Goal: Information Seeking & Learning: Find specific fact

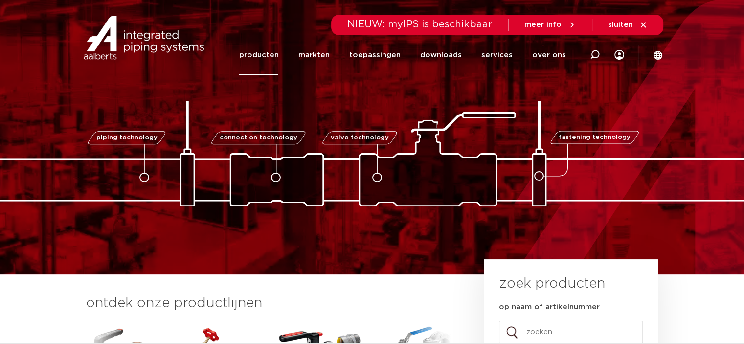
click at [267, 54] on link "producten" at bounding box center [259, 55] width 40 height 40
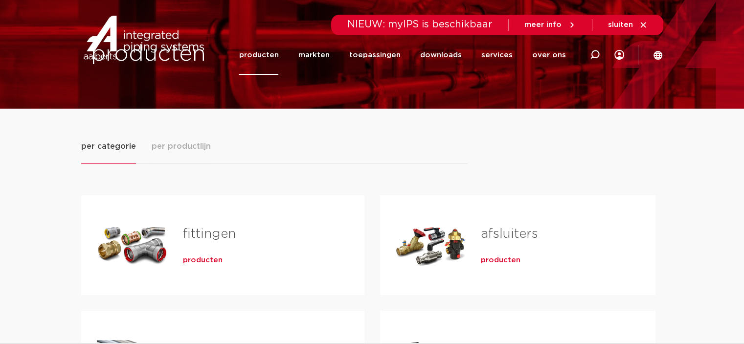
scroll to position [49, 0]
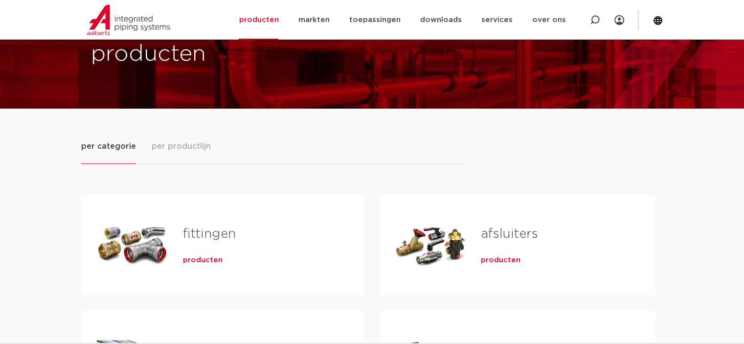
click at [201, 260] on span "producten" at bounding box center [203, 260] width 40 height 10
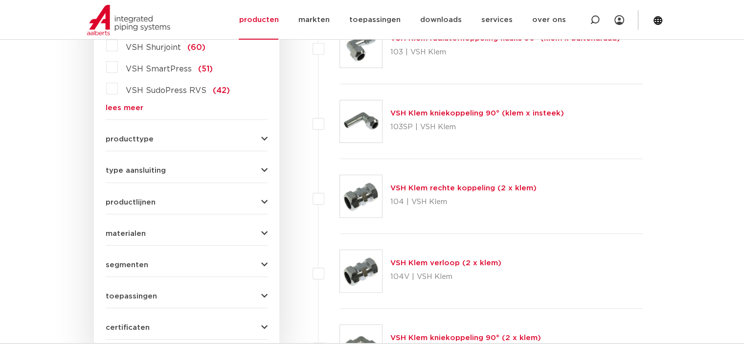
scroll to position [205, 0]
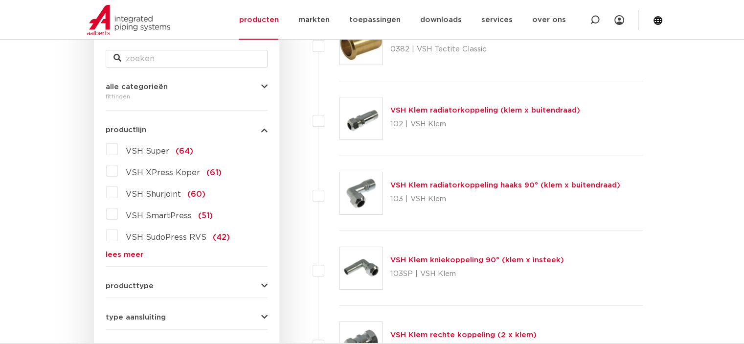
click at [119, 252] on link "lees meer" at bounding box center [187, 254] width 162 height 7
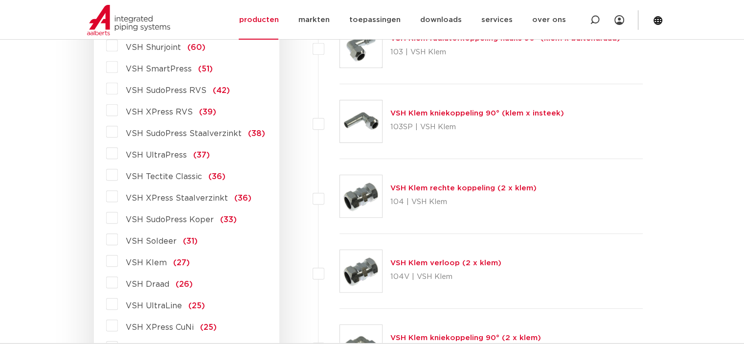
scroll to position [401, 0]
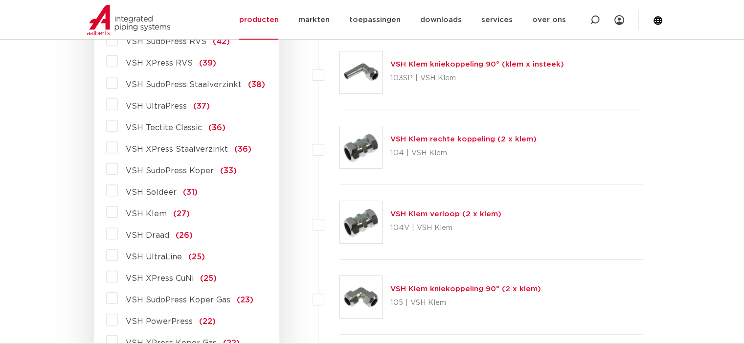
click at [154, 237] on span "VSH Draad" at bounding box center [148, 235] width 44 height 8
click at [0, 0] on input "VSH Draad (26)" at bounding box center [0, 0] width 0 height 0
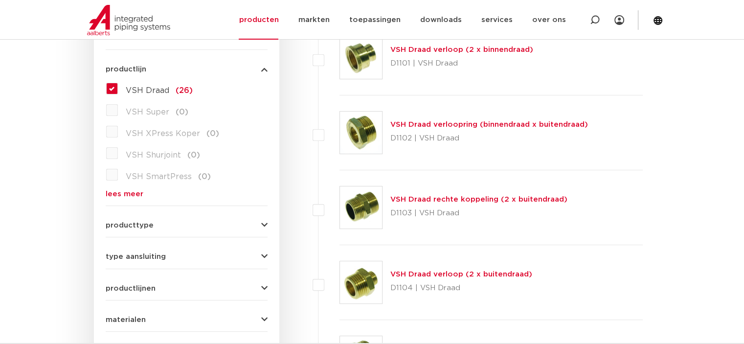
scroll to position [119, 0]
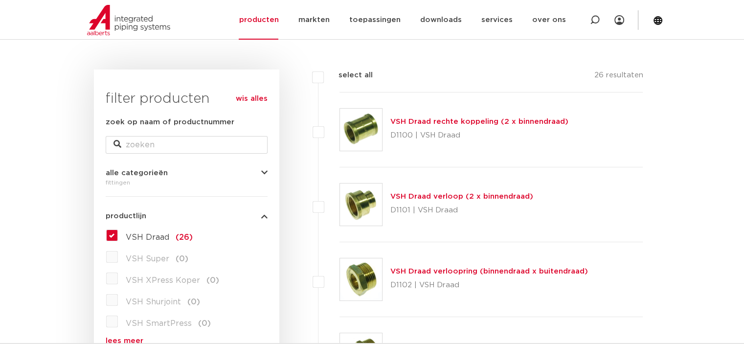
click at [442, 195] on link "VSH Draad verloop (2 x binnendraad)" at bounding box center [461, 196] width 143 height 7
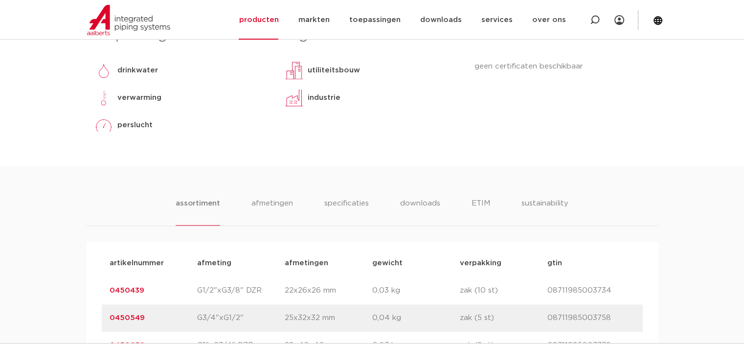
scroll to position [489, 0]
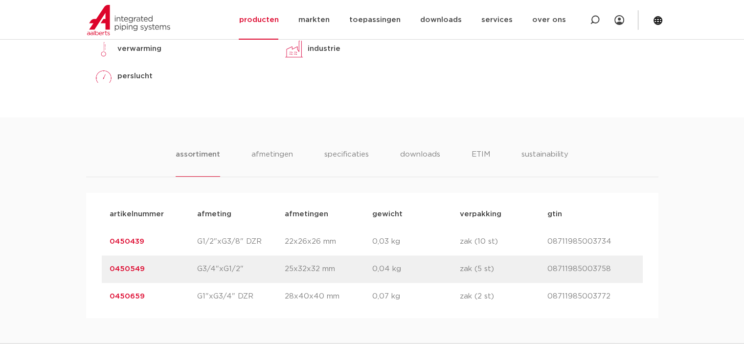
click at [132, 296] on link "0450659" at bounding box center [127, 295] width 35 height 7
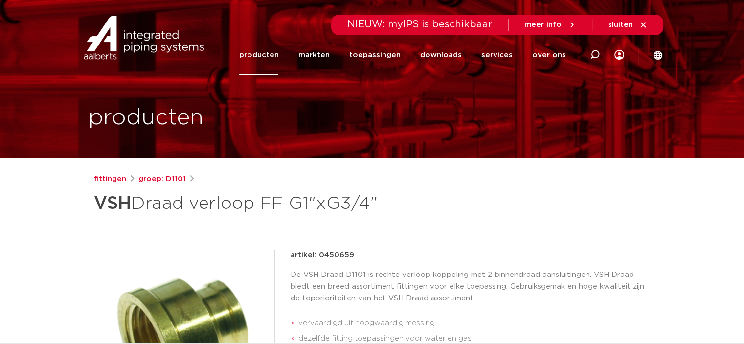
click at [339, 256] on p "artikel: 0450659" at bounding box center [323, 255] width 64 height 12
copy p "0450659"
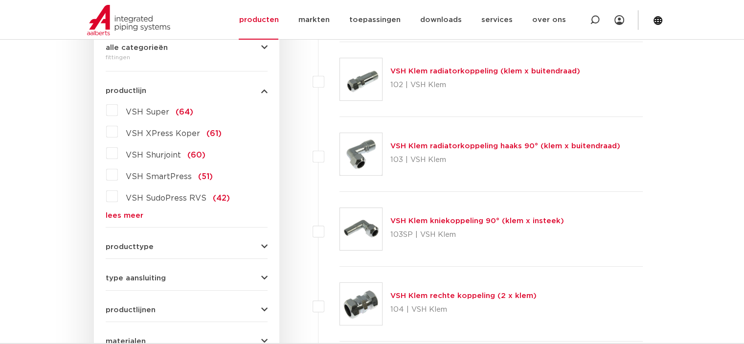
scroll to position [293, 0]
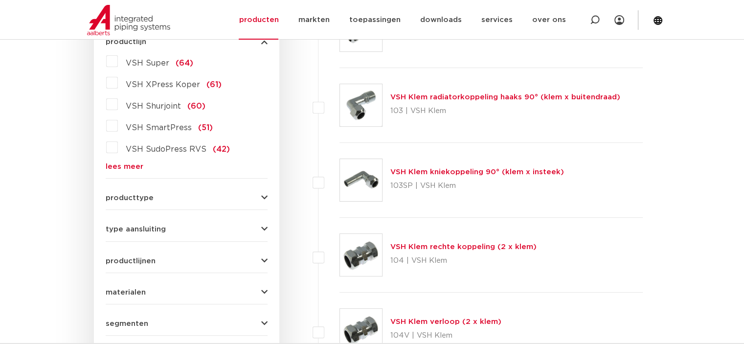
click at [127, 164] on link "lees meer" at bounding box center [187, 166] width 162 height 7
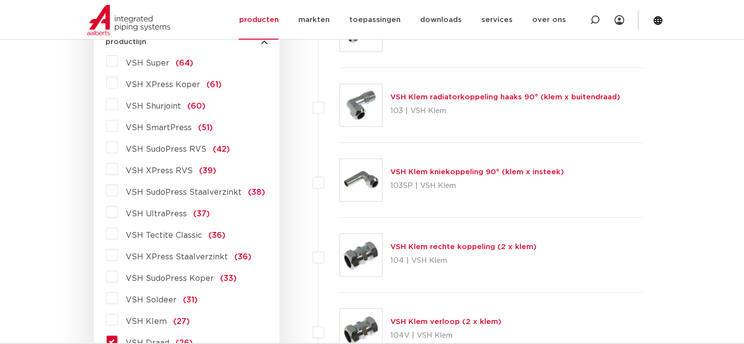
scroll to position [391, 0]
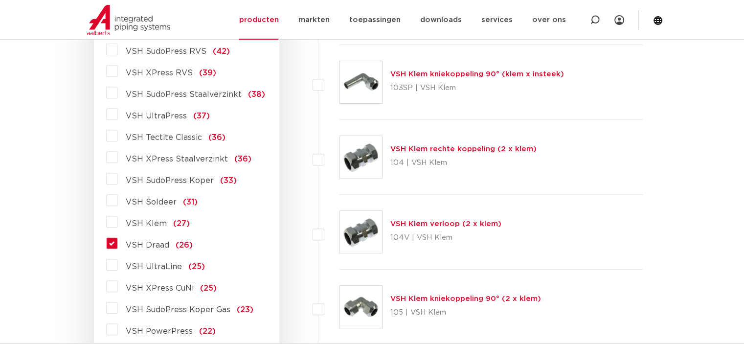
click at [145, 246] on span "VSH Draad" at bounding box center [148, 245] width 44 height 8
click at [0, 0] on input "VSH Draad (26)" at bounding box center [0, 0] width 0 height 0
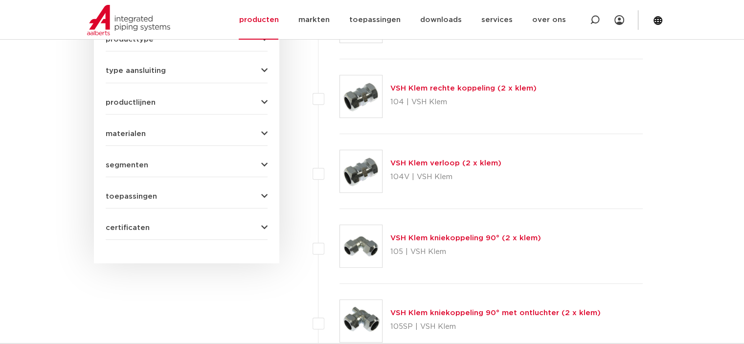
scroll to position [305, 0]
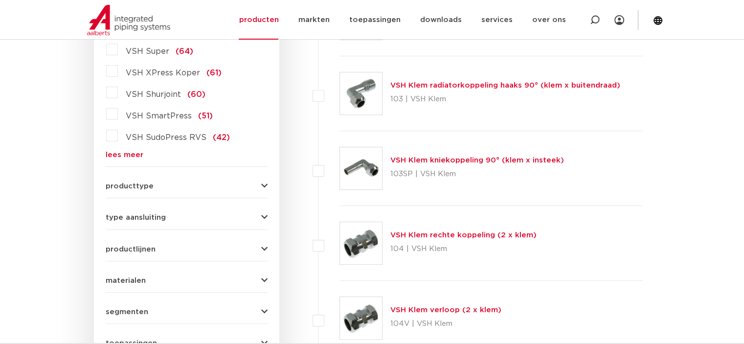
click at [132, 153] on link "lees meer" at bounding box center [187, 154] width 162 height 7
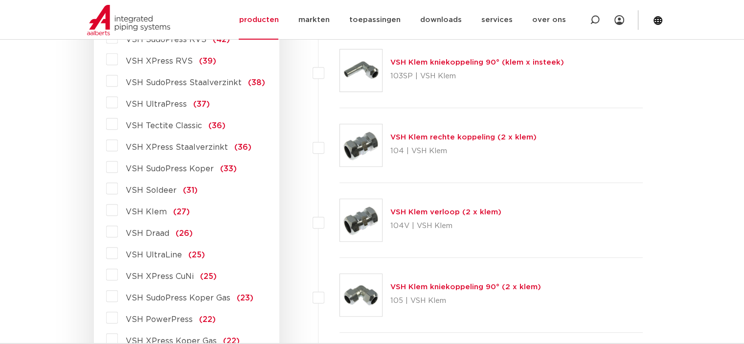
scroll to position [452, 0]
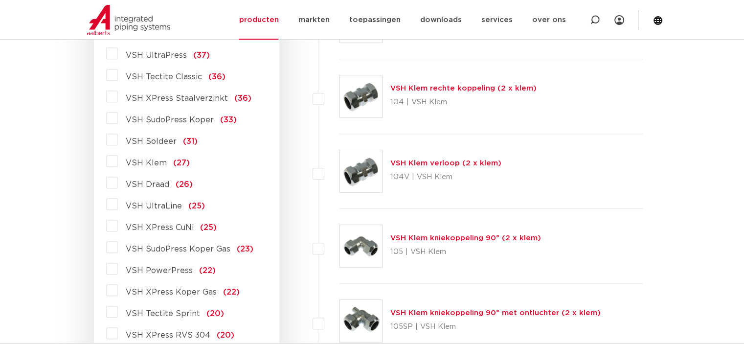
click at [157, 185] on span "VSH Draad" at bounding box center [148, 184] width 44 height 8
click at [0, 0] on input "VSH Draad (26)" at bounding box center [0, 0] width 0 height 0
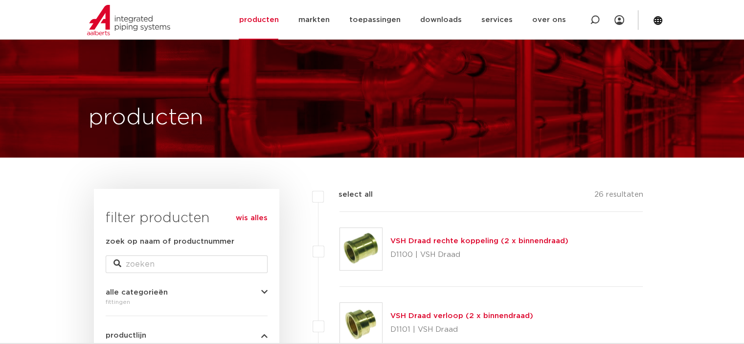
scroll to position [245, 0]
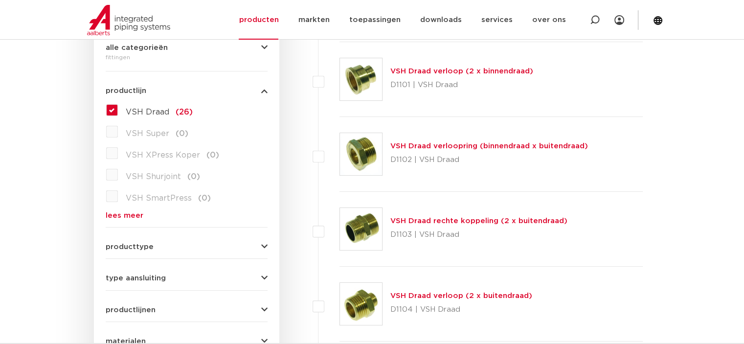
click at [441, 146] on link "VSH Draad verloopring (binnendraad x buitendraad)" at bounding box center [489, 145] width 198 height 7
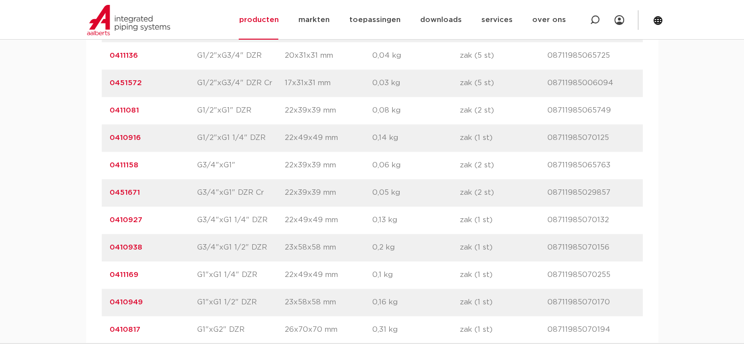
scroll to position [1125, 0]
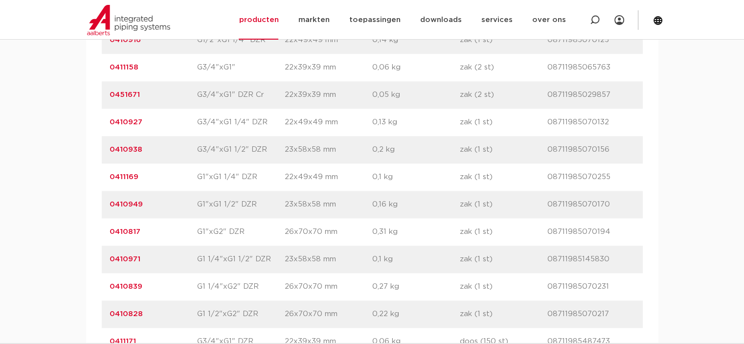
click at [129, 285] on link "0410839" at bounding box center [126, 286] width 33 height 7
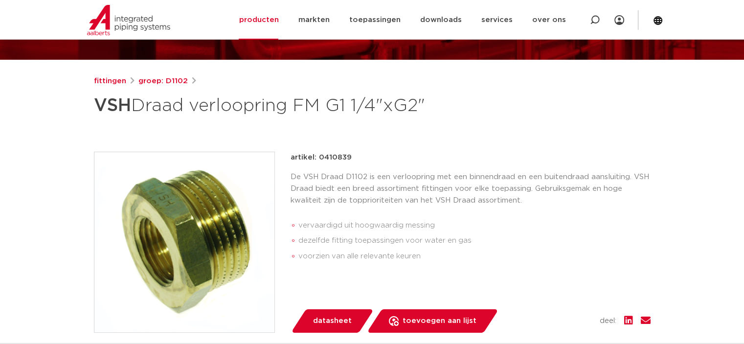
scroll to position [147, 0]
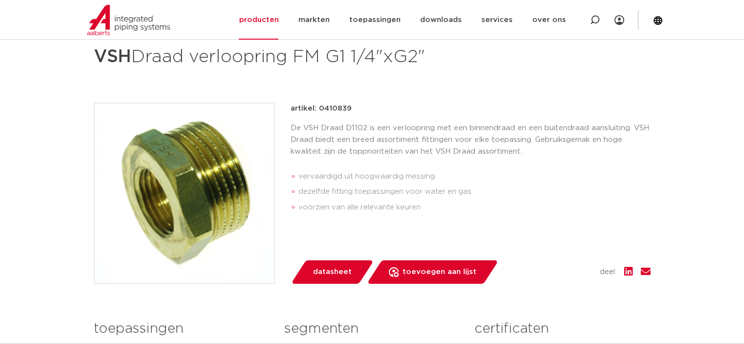
click at [336, 105] on p "artikel: 0410839" at bounding box center [321, 109] width 61 height 12
copy p "0410839"
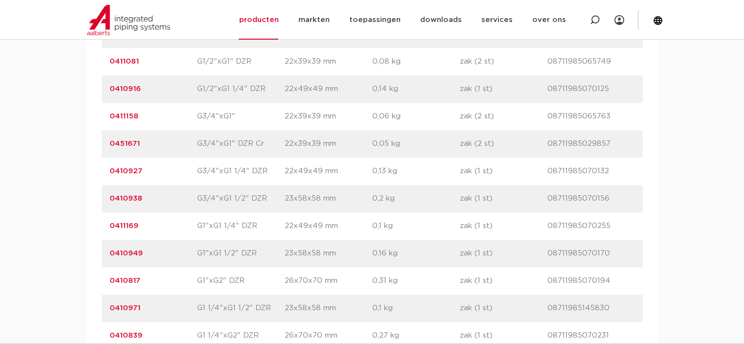
scroll to position [1027, 0]
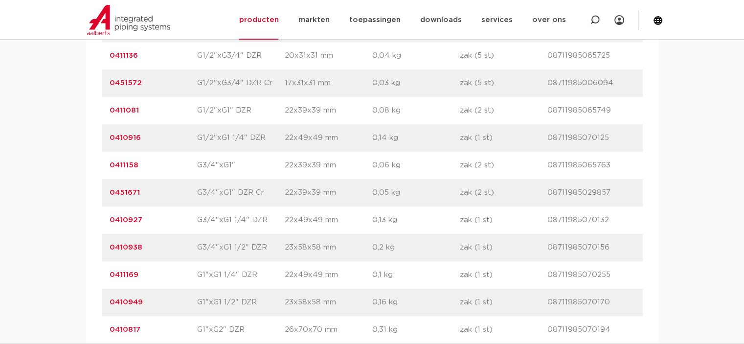
click at [129, 136] on link "0410916" at bounding box center [125, 137] width 31 height 7
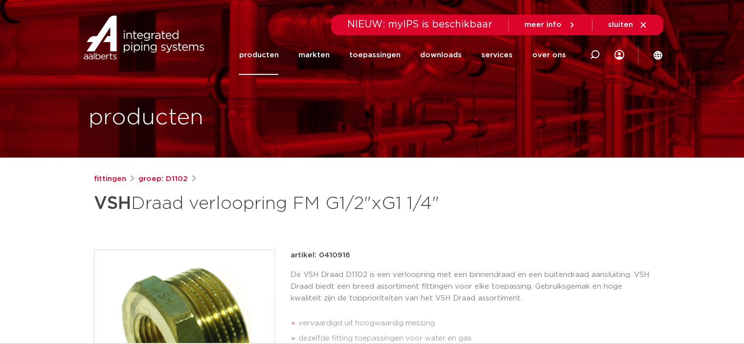
click at [335, 255] on p "artikel: 0410916" at bounding box center [321, 255] width 60 height 12
copy p "0410916"
click at [261, 54] on link "producten" at bounding box center [259, 55] width 40 height 40
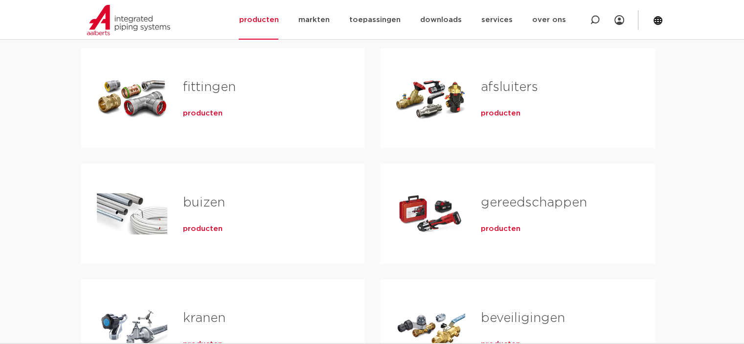
click at [208, 115] on span "producten" at bounding box center [203, 114] width 40 height 10
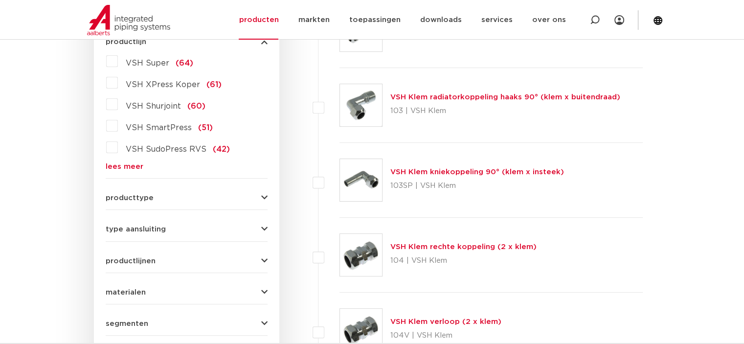
click at [123, 166] on link "lees meer" at bounding box center [187, 166] width 162 height 7
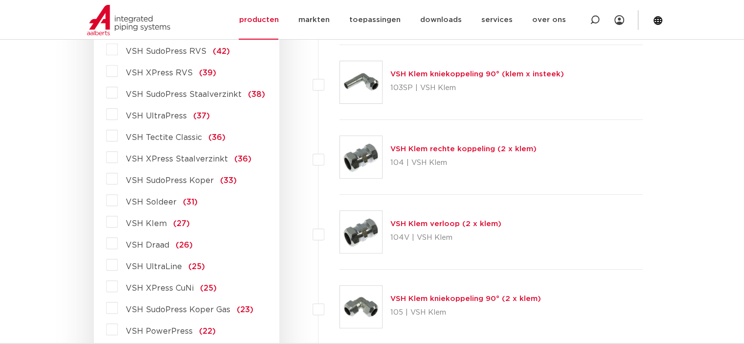
scroll to position [440, 0]
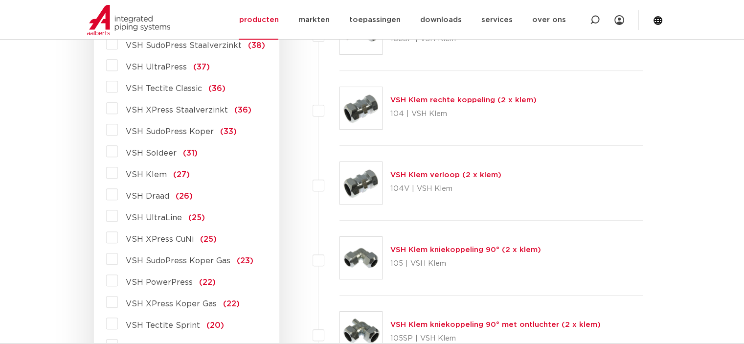
click at [154, 197] on span "VSH Draad" at bounding box center [148, 196] width 44 height 8
click at [0, 0] on input "VSH Draad (26)" at bounding box center [0, 0] width 0 height 0
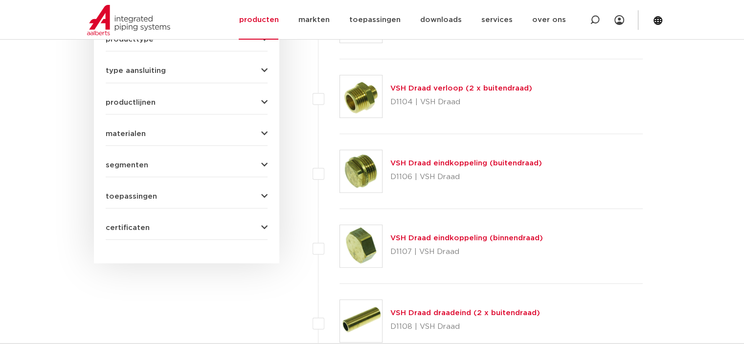
scroll to position [403, 0]
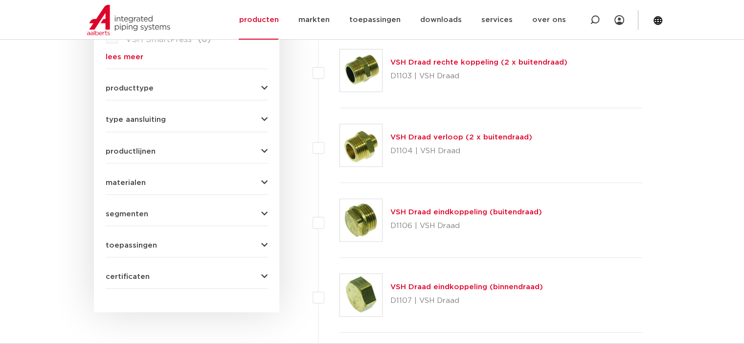
click at [435, 213] on link "VSH Draad eindkoppeling (buitendraad)" at bounding box center [466, 211] width 152 height 7
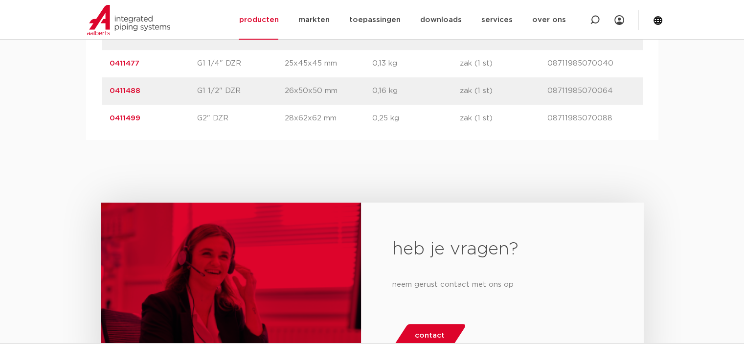
scroll to position [685, 0]
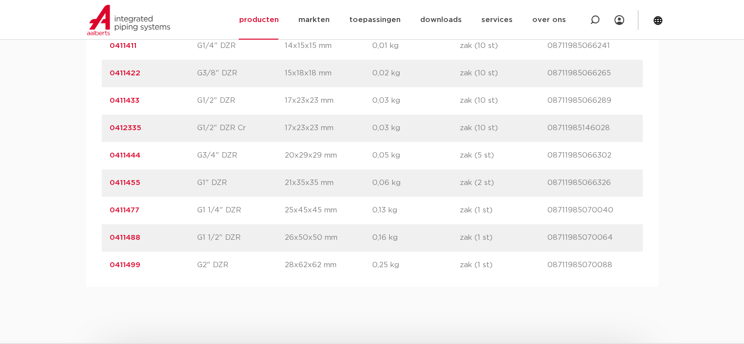
click at [125, 265] on link "0411499" at bounding box center [125, 264] width 31 height 7
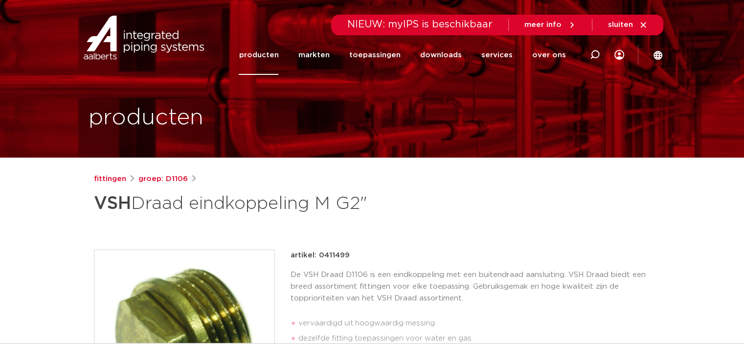
click at [335, 255] on p "artikel: 0411499" at bounding box center [320, 255] width 59 height 12
copy p "0411499"
click at [275, 52] on link "producten" at bounding box center [259, 55] width 40 height 40
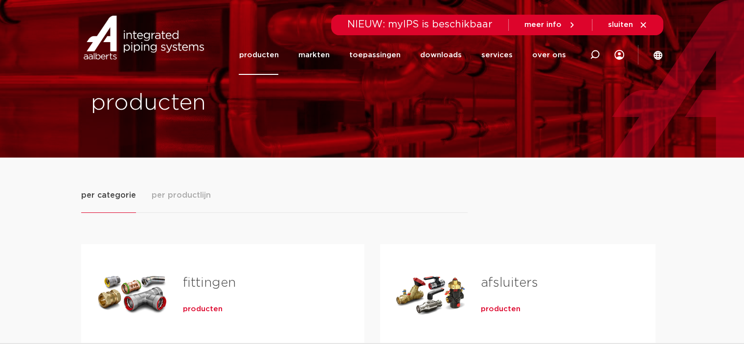
click at [198, 308] on span "producten" at bounding box center [203, 309] width 40 height 10
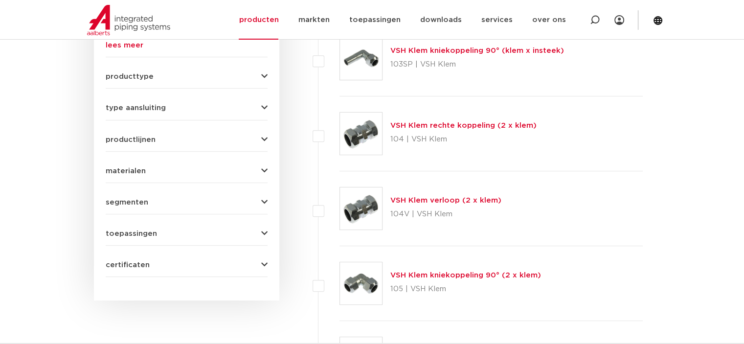
scroll to position [366, 0]
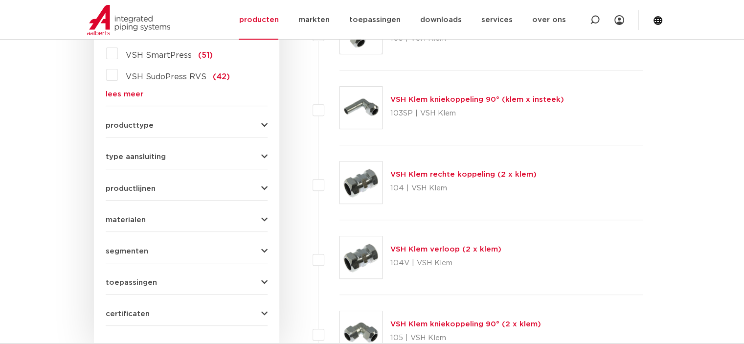
click at [126, 93] on link "lees meer" at bounding box center [187, 93] width 162 height 7
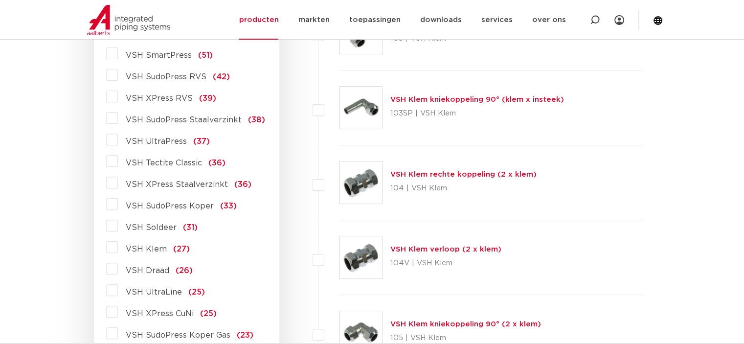
click at [150, 271] on span "VSH Draad" at bounding box center [148, 271] width 44 height 8
click at [0, 0] on input "VSH Draad (26)" at bounding box center [0, 0] width 0 height 0
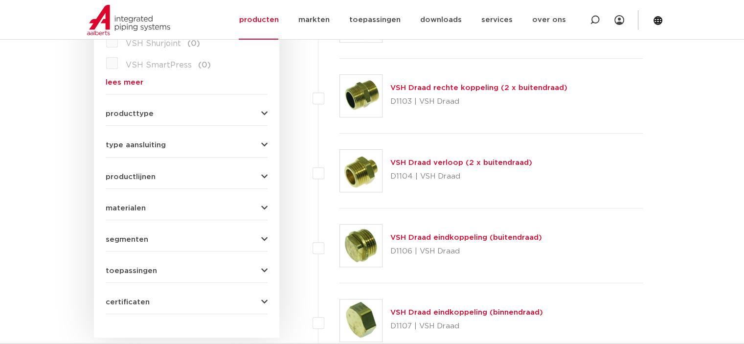
scroll to position [329, 0]
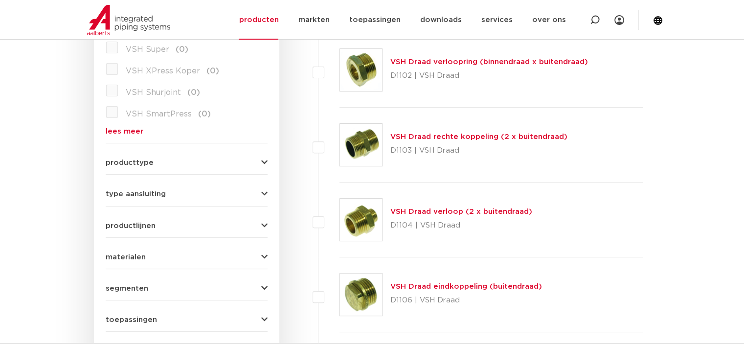
click at [455, 135] on link "VSH Draad rechte koppeling (2 x buitendraad)" at bounding box center [478, 136] width 177 height 7
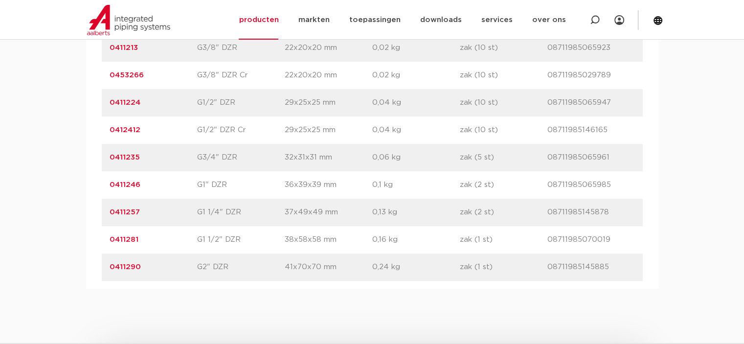
scroll to position [685, 0]
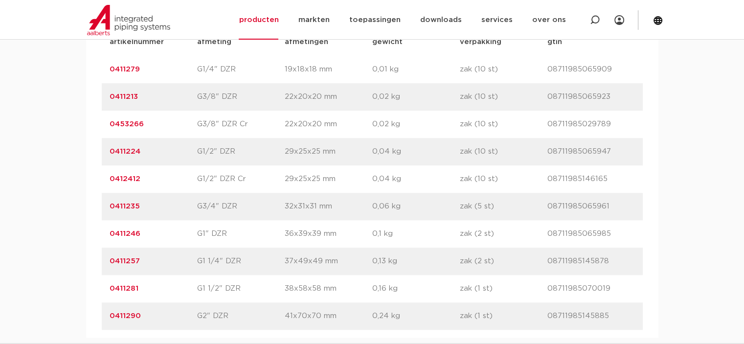
click at [123, 204] on link "0411235" at bounding box center [125, 205] width 30 height 7
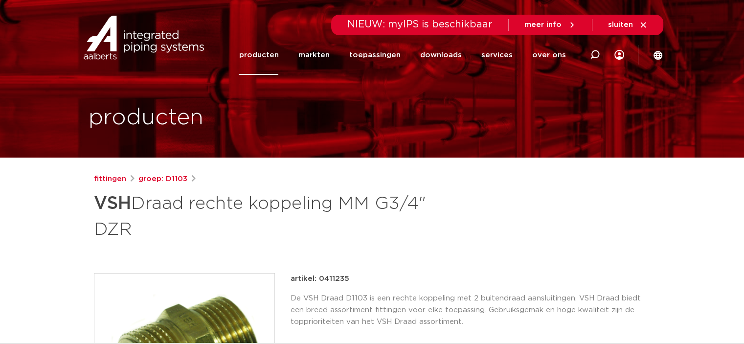
click at [331, 277] on p "artikel: 0411235" at bounding box center [320, 279] width 59 height 12
copy p "0411235"
click at [268, 53] on link "producten" at bounding box center [259, 55] width 40 height 40
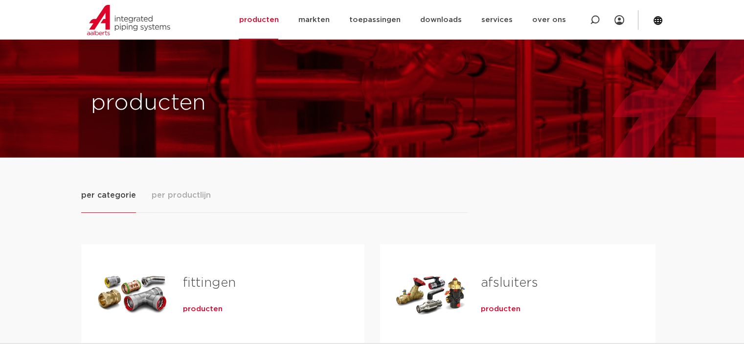
scroll to position [245, 0]
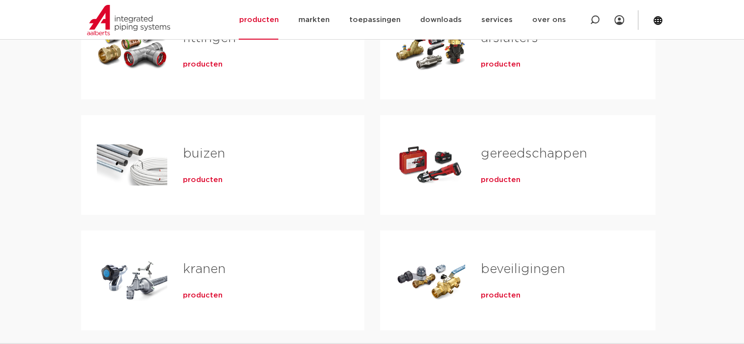
click at [203, 60] on span "producten" at bounding box center [203, 65] width 40 height 10
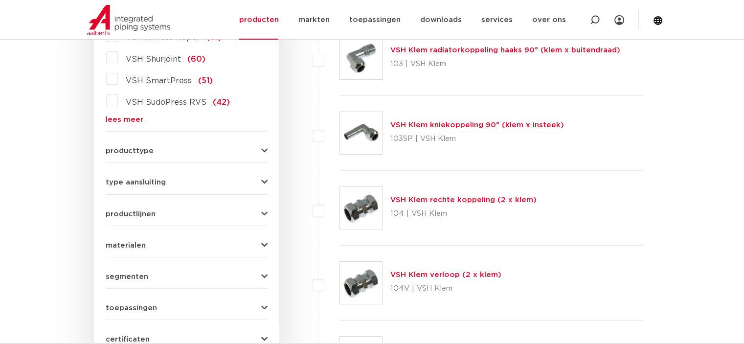
click at [123, 116] on link "lees meer" at bounding box center [187, 119] width 162 height 7
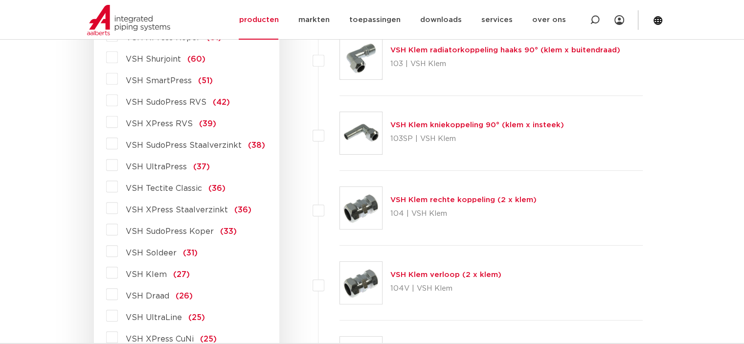
click at [156, 294] on span "VSH Draad" at bounding box center [148, 296] width 44 height 8
click at [0, 0] on input "VSH Draad (26)" at bounding box center [0, 0] width 0 height 0
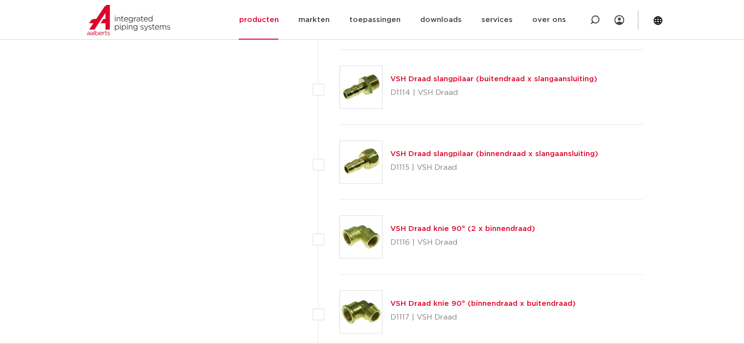
scroll to position [1184, 0]
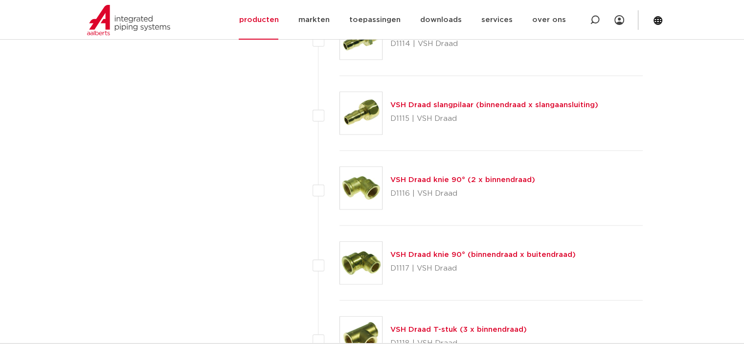
click at [448, 252] on link "VSH Draad knie 90° (binnendraad x buitendraad)" at bounding box center [482, 254] width 185 height 7
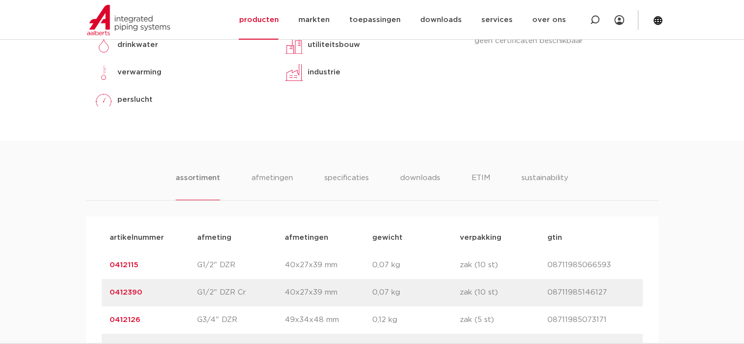
scroll to position [587, 0]
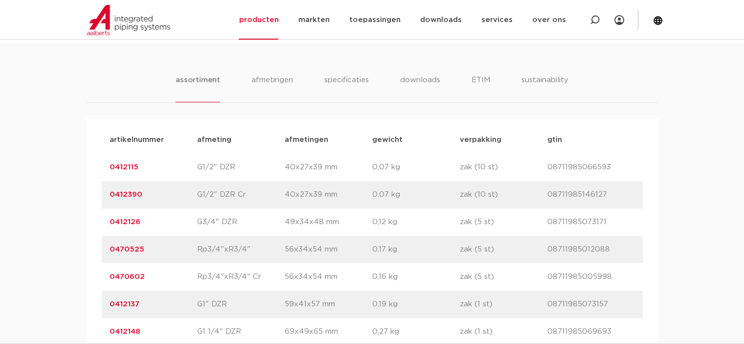
click at [234, 253] on p "Rp3/4"xR3/4"" at bounding box center [241, 250] width 88 height 12
click at [135, 248] on link "0470525" at bounding box center [127, 249] width 35 height 7
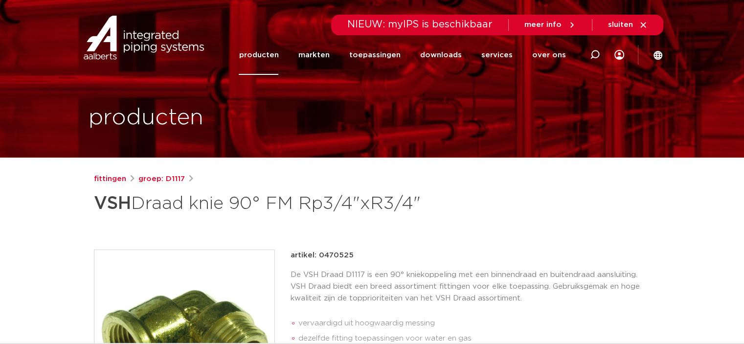
click at [333, 255] on p "artikel: 0470525" at bounding box center [322, 255] width 63 height 12
copy p "0470525"
click at [274, 55] on link "producten" at bounding box center [259, 55] width 40 height 40
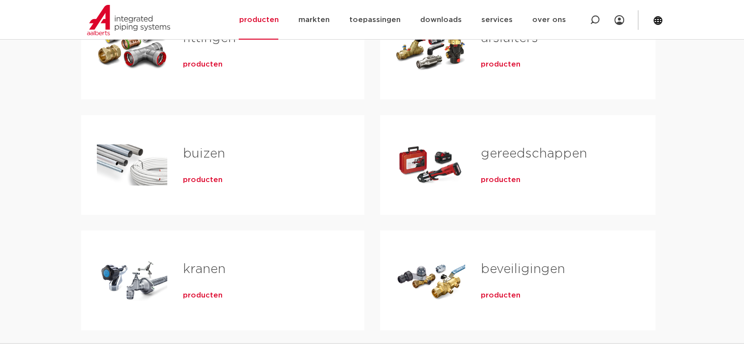
scroll to position [147, 0]
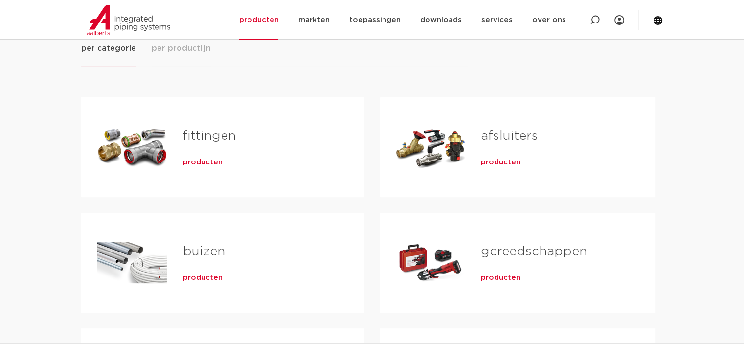
click at [207, 160] on span "producten" at bounding box center [203, 162] width 40 height 10
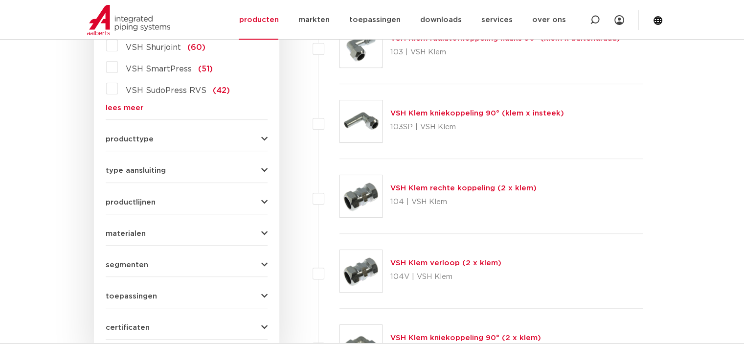
scroll to position [303, 0]
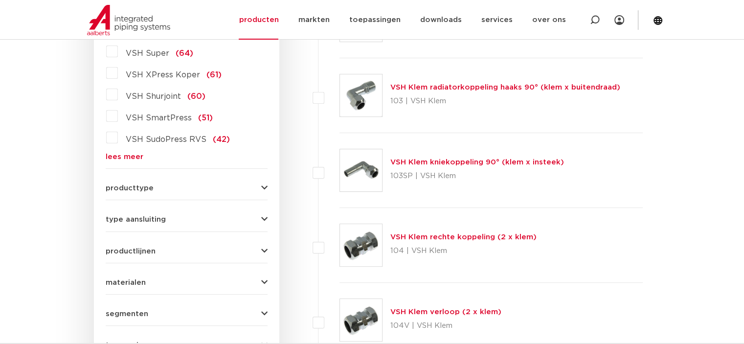
click at [133, 156] on link "lees meer" at bounding box center [187, 156] width 162 height 7
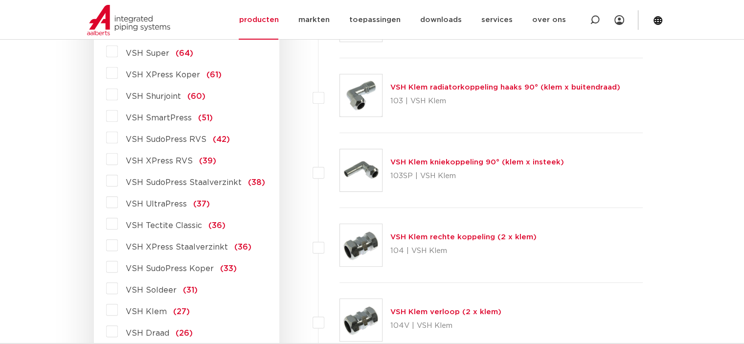
click at [163, 332] on span "VSH Draad" at bounding box center [148, 333] width 44 height 8
click at [0, 0] on input "VSH Draad (26)" at bounding box center [0, 0] width 0 height 0
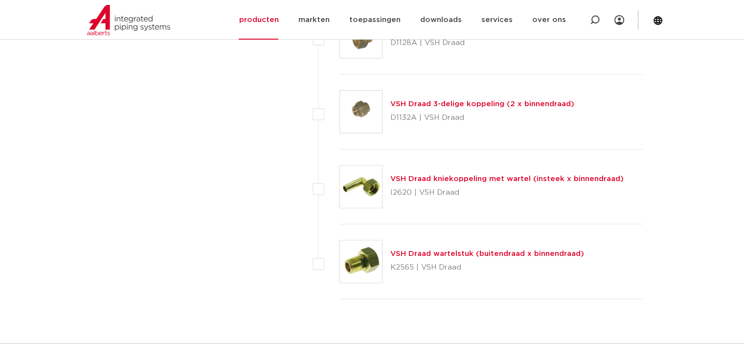
scroll to position [1761, 0]
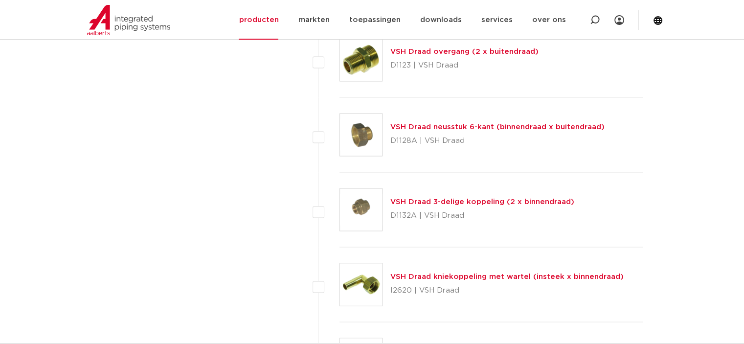
click at [440, 200] on link "VSH Draad 3-delige koppeling (2 x binnendraad)" at bounding box center [482, 201] width 184 height 7
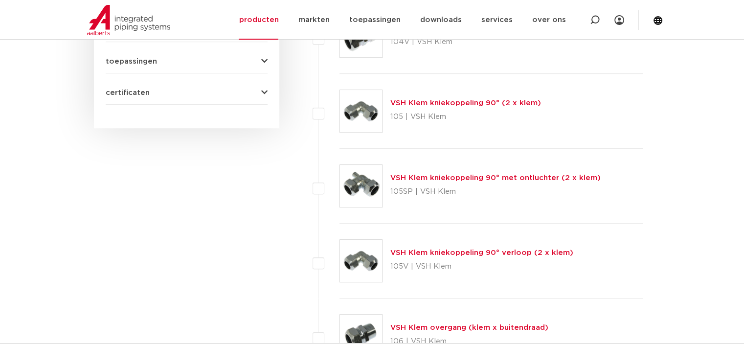
scroll to position [196, 0]
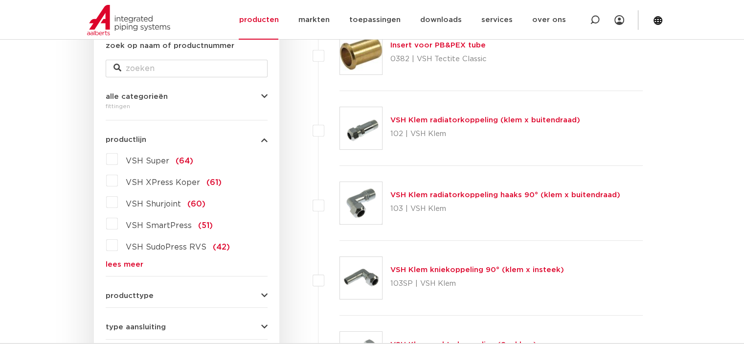
click at [125, 268] on link "lees meer" at bounding box center [187, 264] width 162 height 7
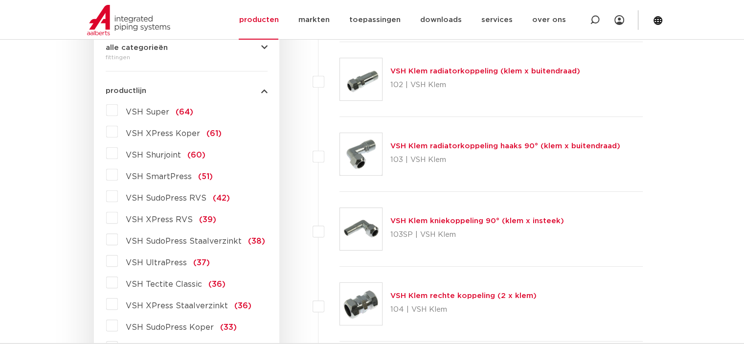
scroll to position [342, 0]
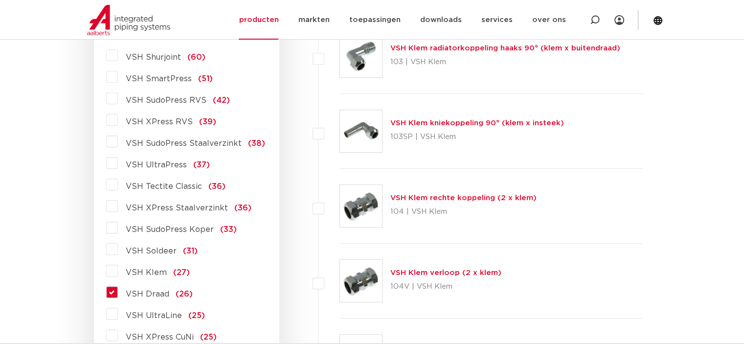
click at [150, 296] on span "VSH Draad" at bounding box center [148, 294] width 44 height 8
click at [0, 0] on input "VSH Draad (26)" at bounding box center [0, 0] width 0 height 0
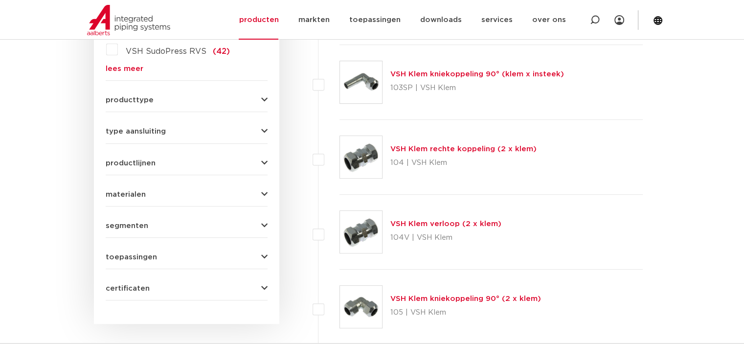
scroll to position [147, 0]
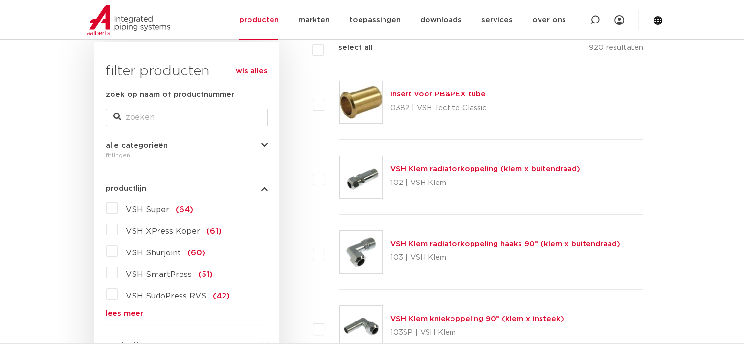
click at [131, 311] on link "lees meer" at bounding box center [187, 313] width 162 height 7
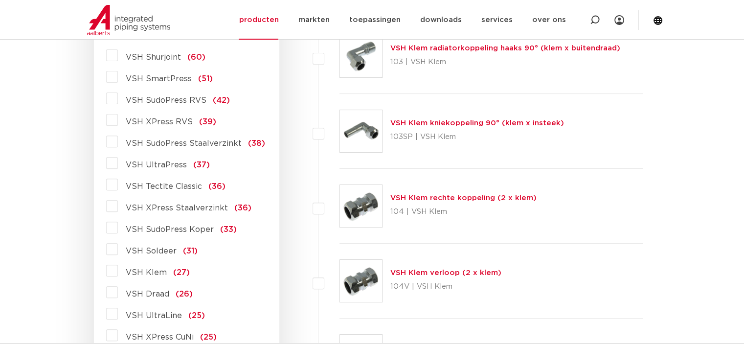
click at [149, 297] on span "VSH Draad" at bounding box center [148, 294] width 44 height 8
click at [0, 0] on input "VSH Draad (26)" at bounding box center [0, 0] width 0 height 0
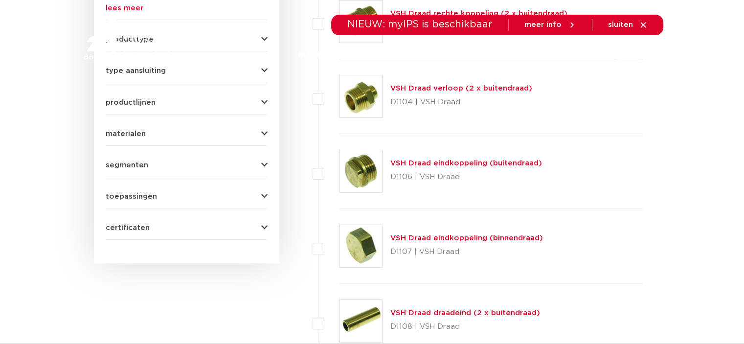
scroll to position [452, 0]
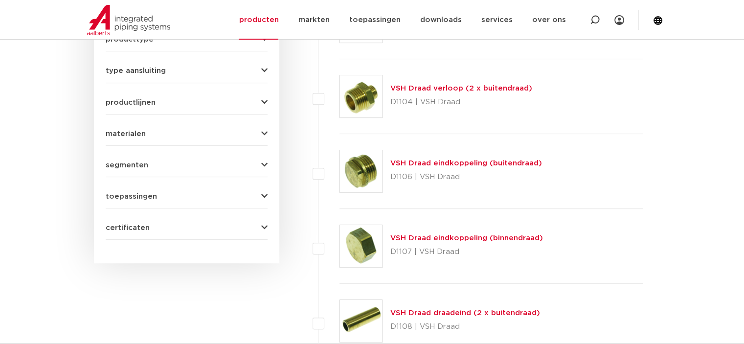
click at [453, 160] on link "VSH Draad eindkoppeling (buitendraad)" at bounding box center [466, 162] width 152 height 7
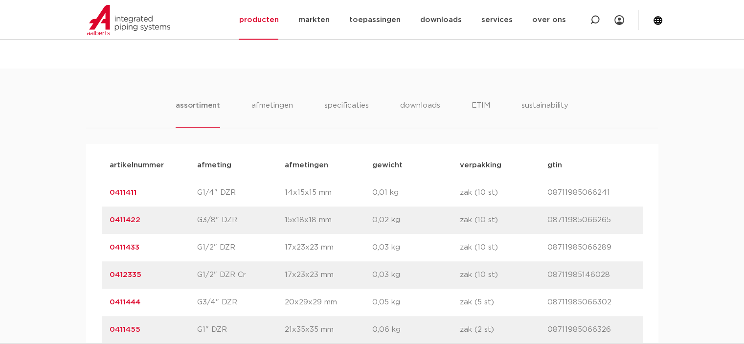
scroll to position [685, 0]
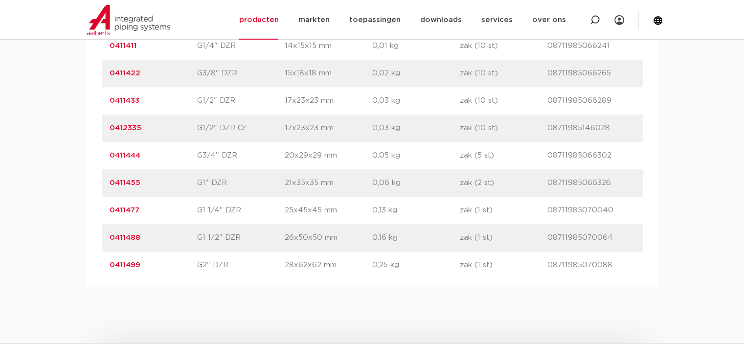
click at [119, 181] on link "0411455" at bounding box center [125, 182] width 31 height 7
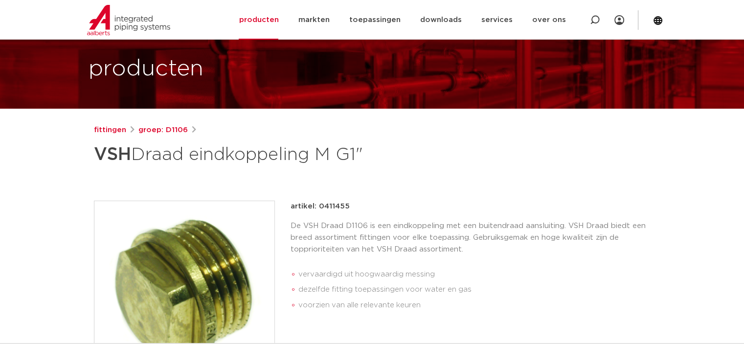
scroll to position [49, 0]
click at [332, 207] on p "artikel: 0411455" at bounding box center [320, 207] width 59 height 12
copy p "0411455"
